Goal: Check status: Check status

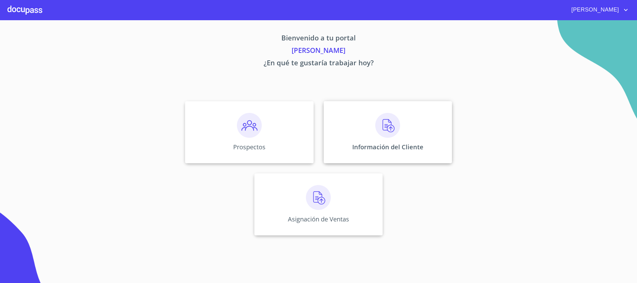
click at [407, 149] on p "Información del Cliente" at bounding box center [387, 147] width 71 height 8
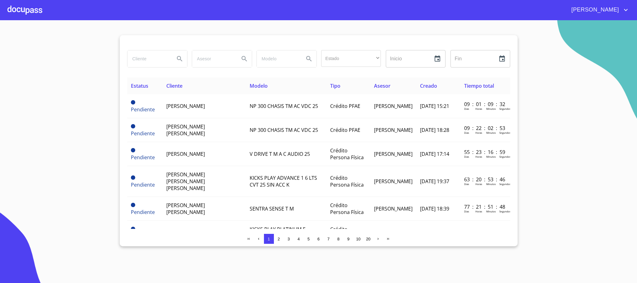
click at [149, 58] on input "search" at bounding box center [148, 58] width 42 height 17
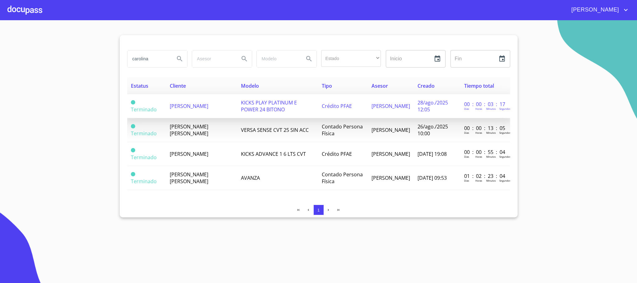
type input "carolina"
click at [183, 103] on span "[PERSON_NAME]" at bounding box center [189, 106] width 39 height 7
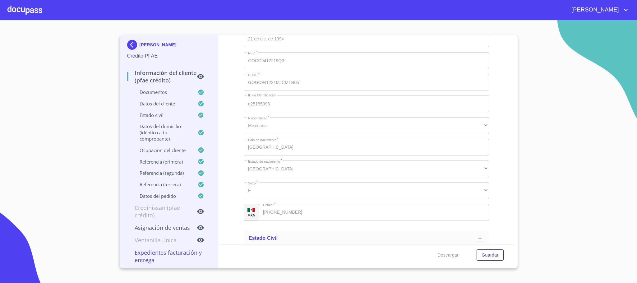
scroll to position [2192, 0]
click at [234, 211] on div "Información del cliente (PFAE crédito) Documentos Documento de identificación. …" at bounding box center [366, 139] width 296 height 209
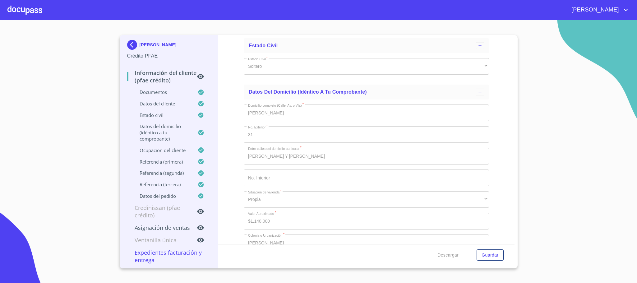
scroll to position [2425, 0]
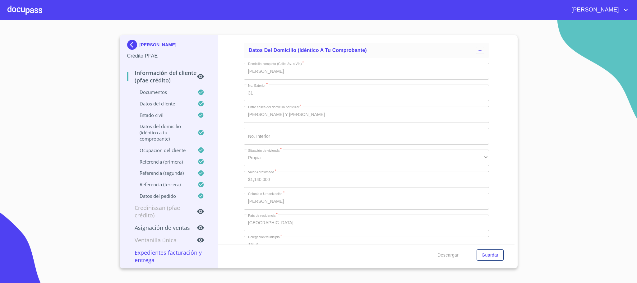
click at [128, 40] on img at bounding box center [133, 45] width 12 height 10
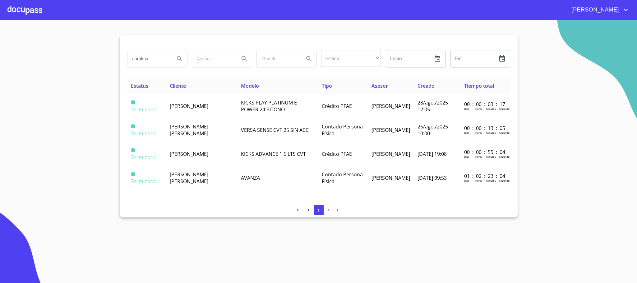
drag, startPoint x: 158, startPoint y: 63, endPoint x: 0, endPoint y: 64, distance: 157.7
click at [0, 64] on section "carolina Estado ​ ​ Inicio ​ Fin ​ Estatus Cliente Modelo Tipo Asesor Creado Ti…" at bounding box center [318, 151] width 637 height 263
type input "[PERSON_NAME]"
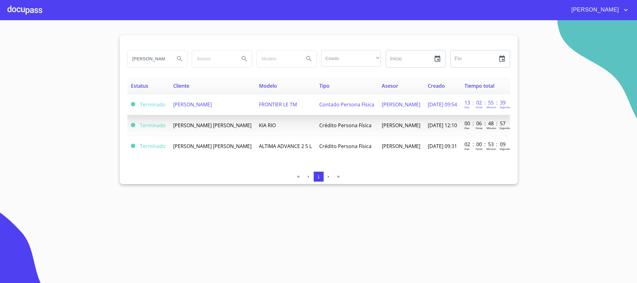
click at [212, 103] on span "[PERSON_NAME]" at bounding box center [192, 104] width 39 height 7
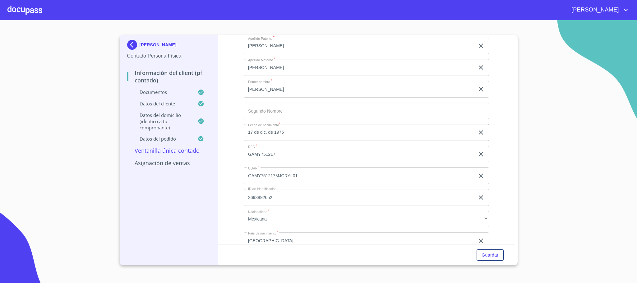
scroll to position [1259, 0]
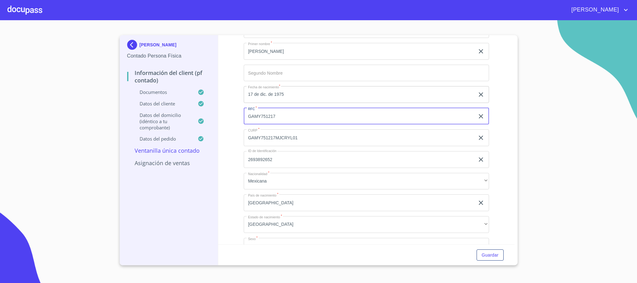
drag, startPoint x: 281, startPoint y: 117, endPoint x: 212, endPoint y: 112, distance: 68.9
click at [212, 112] on div "[PERSON_NAME] Contado Persona Física Información del Client (PF contado) Docume…" at bounding box center [317, 150] width 395 height 230
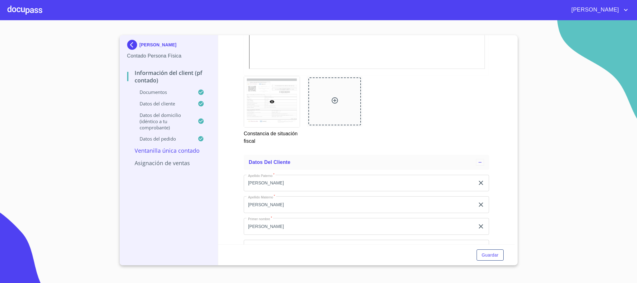
scroll to position [933, 0]
